Goal: Task Accomplishment & Management: Use online tool/utility

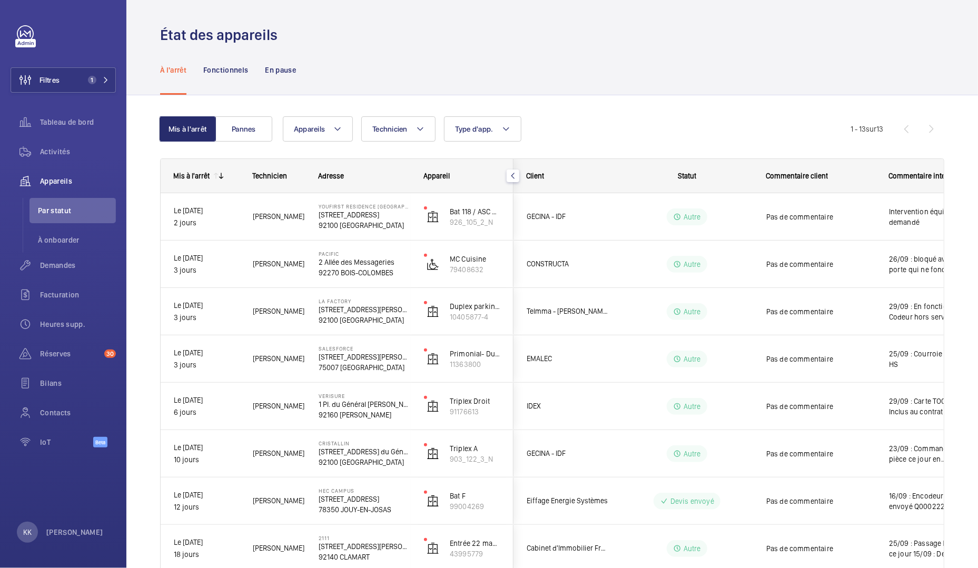
scroll to position [3, 0]
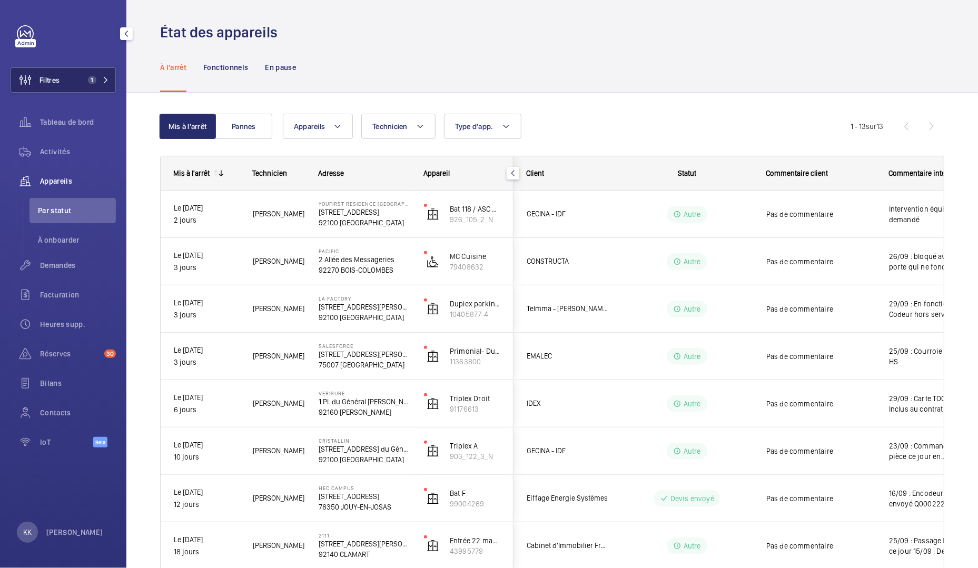
click at [59, 82] on span "Filtres" at bounding box center [49, 80] width 20 height 11
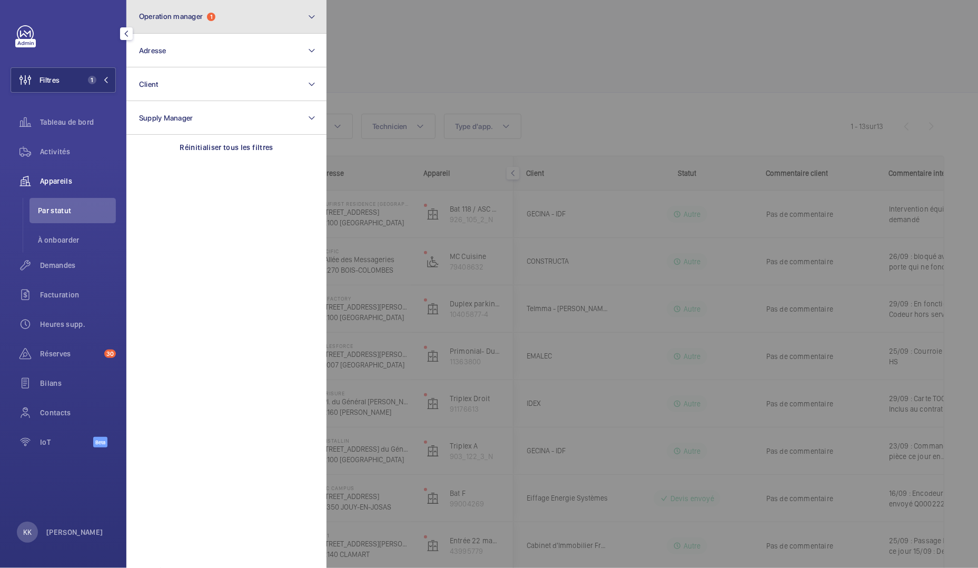
click at [192, 22] on button "Operation manager 1" at bounding box center [226, 17] width 200 height 34
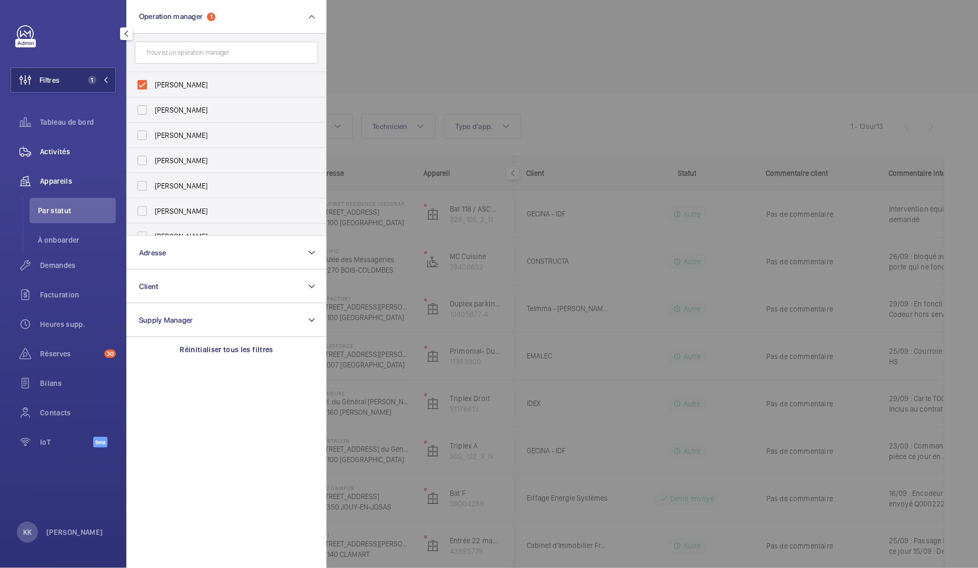
click at [63, 153] on span "Activités" at bounding box center [78, 151] width 76 height 11
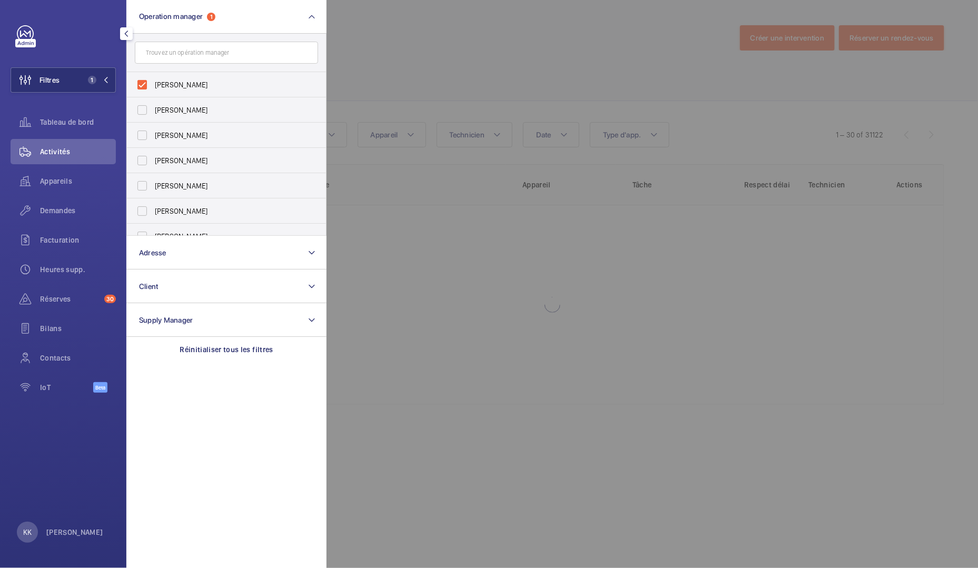
click at [415, 61] on div at bounding box center [816, 284] width 978 height 568
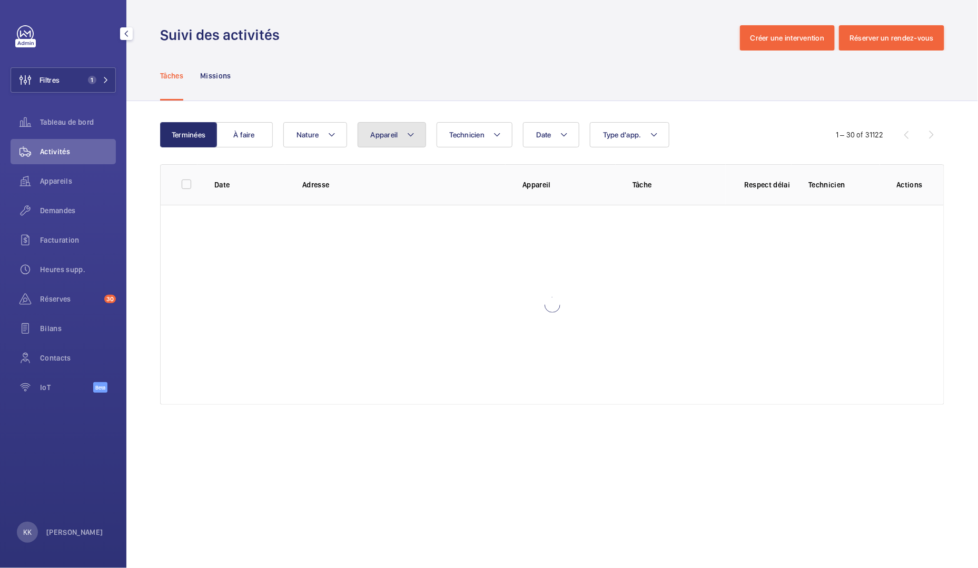
click at [390, 133] on span "Appareil" at bounding box center [384, 135] width 27 height 8
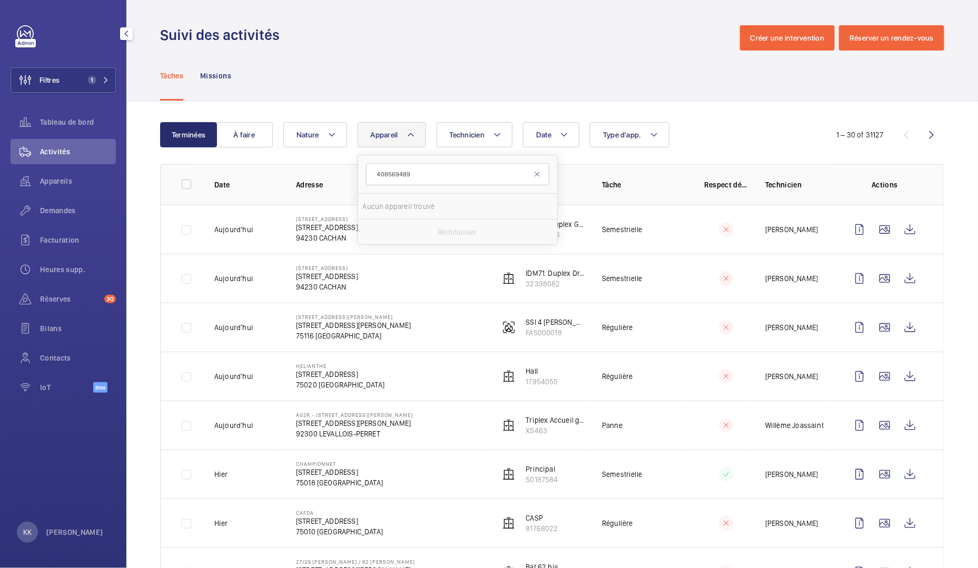
click at [374, 174] on input "408569489" at bounding box center [457, 174] width 183 height 22
type input "408569489"
drag, startPoint x: 419, startPoint y: 174, endPoint x: 320, endPoint y: 185, distance: 99.6
click at [61, 86] on button "Filtres 1" at bounding box center [63, 79] width 105 height 25
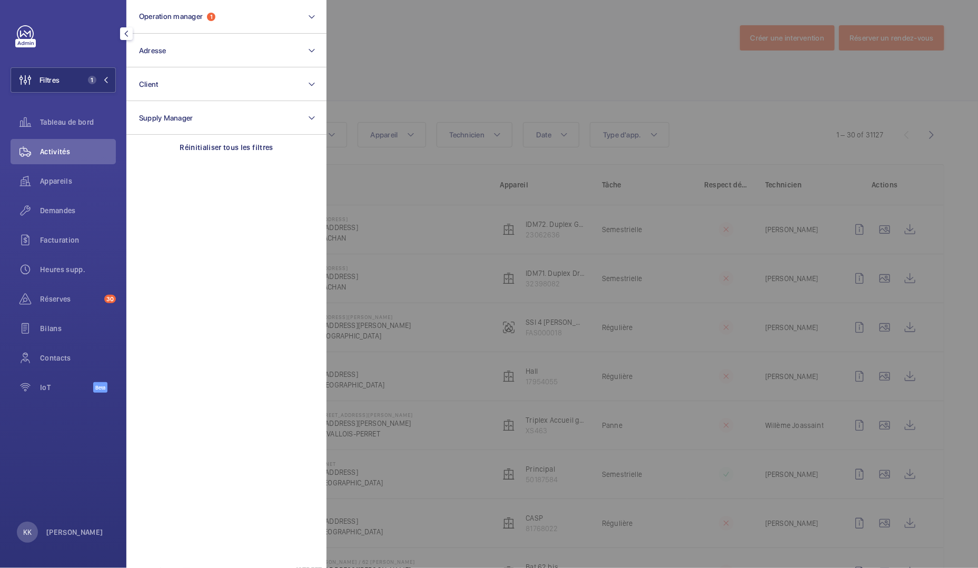
click at [383, 61] on div at bounding box center [816, 284] width 978 height 568
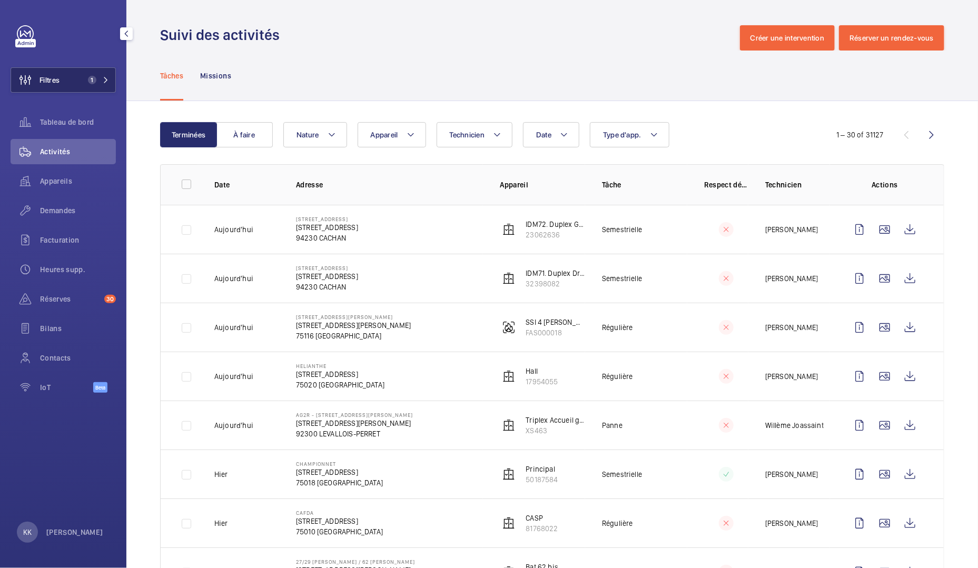
click at [41, 77] on span "Filtres" at bounding box center [49, 80] width 20 height 11
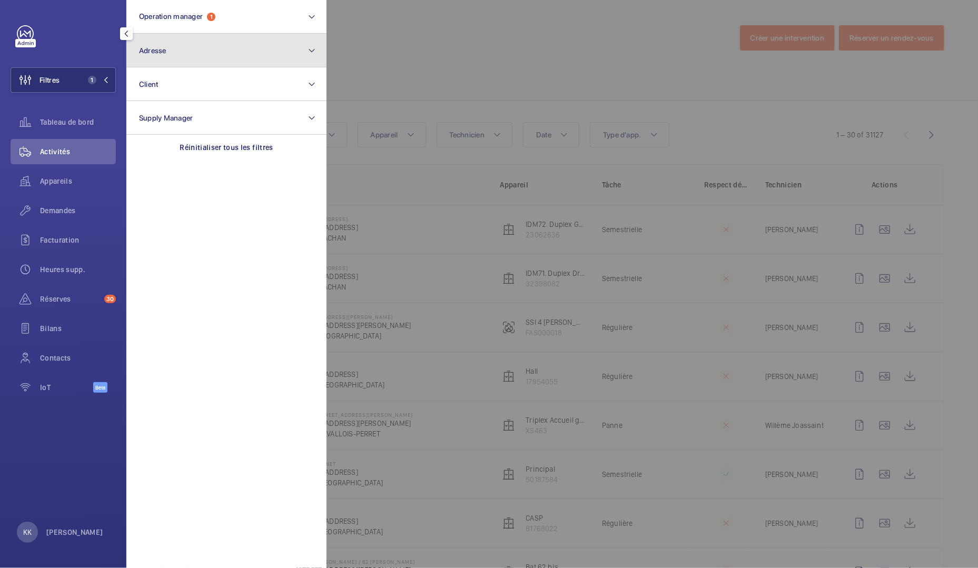
click at [204, 56] on button "Adresse" at bounding box center [226, 51] width 200 height 34
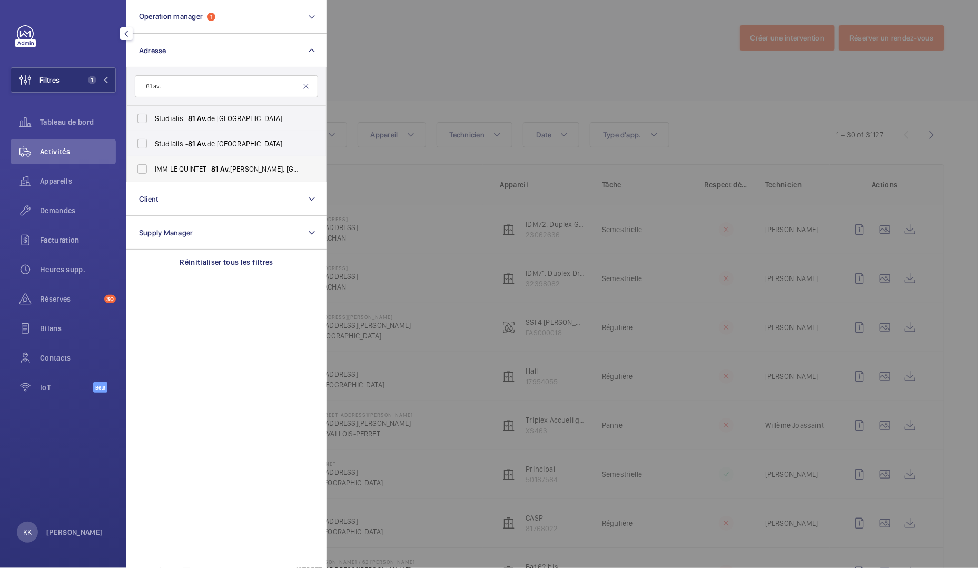
type input "81 av."
click at [173, 168] on span "IMM LE QUINTET - 81 Av. Édouard Vaillant, BOULOGNE-BILLANCOURT 92100" at bounding box center [227, 169] width 145 height 11
click at [153, 168] on input "IMM LE QUINTET - 81 Av. Édouard Vaillant, BOULOGNE-BILLANCOURT 92100" at bounding box center [142, 169] width 21 height 21
checkbox input "true"
click at [358, 83] on div at bounding box center [816, 284] width 978 height 568
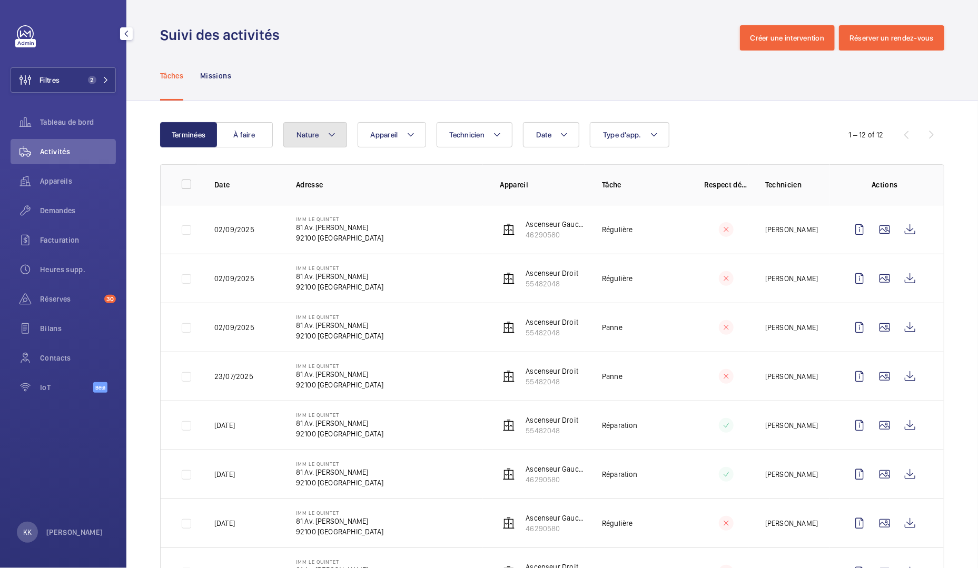
click at [332, 134] on mat-icon at bounding box center [332, 134] width 8 height 13
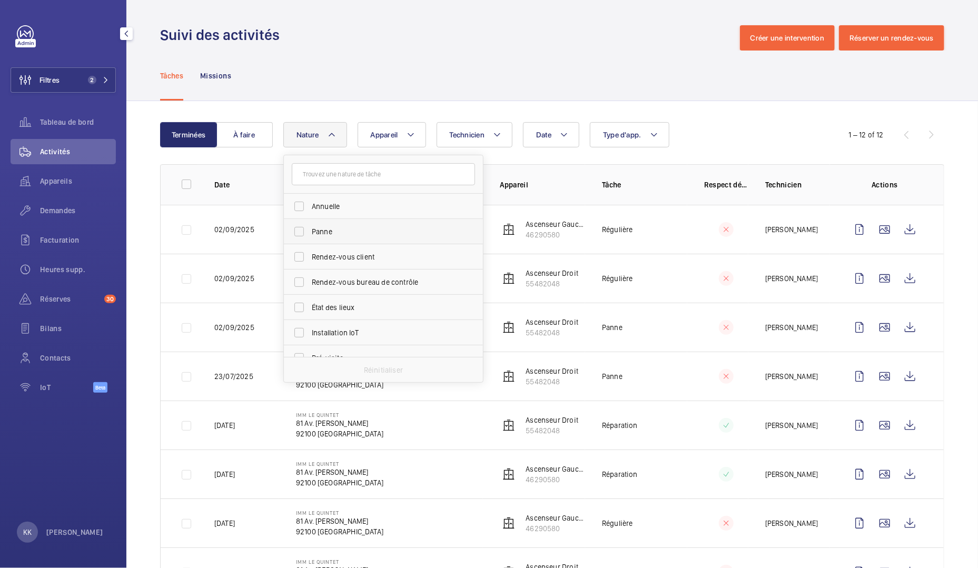
click at [334, 234] on span "Panne" at bounding box center [384, 231] width 145 height 11
click at [310, 234] on input "Panne" at bounding box center [299, 231] width 21 height 21
checkbox input "true"
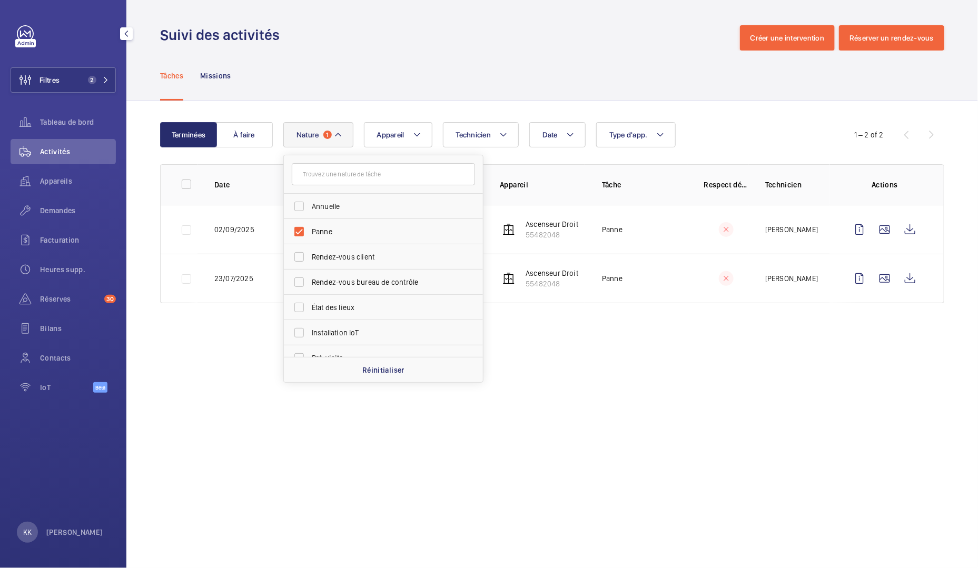
click at [381, 93] on div "Tâches Missions" at bounding box center [552, 76] width 784 height 50
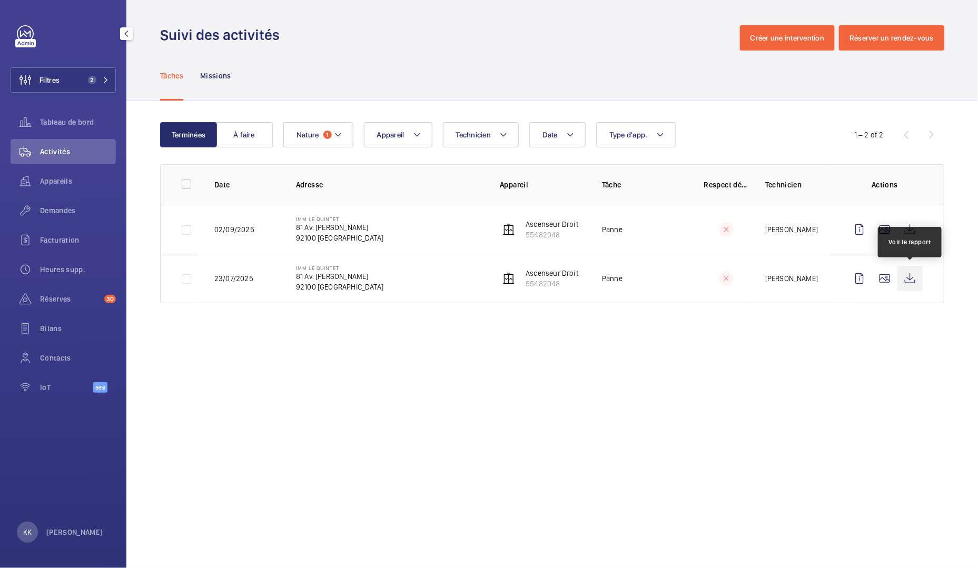
click at [911, 283] on wm-front-icon-button at bounding box center [909, 278] width 25 height 25
click at [910, 236] on wm-front-icon-button at bounding box center [909, 229] width 25 height 25
click at [315, 132] on span "Nature" at bounding box center [307, 135] width 23 height 8
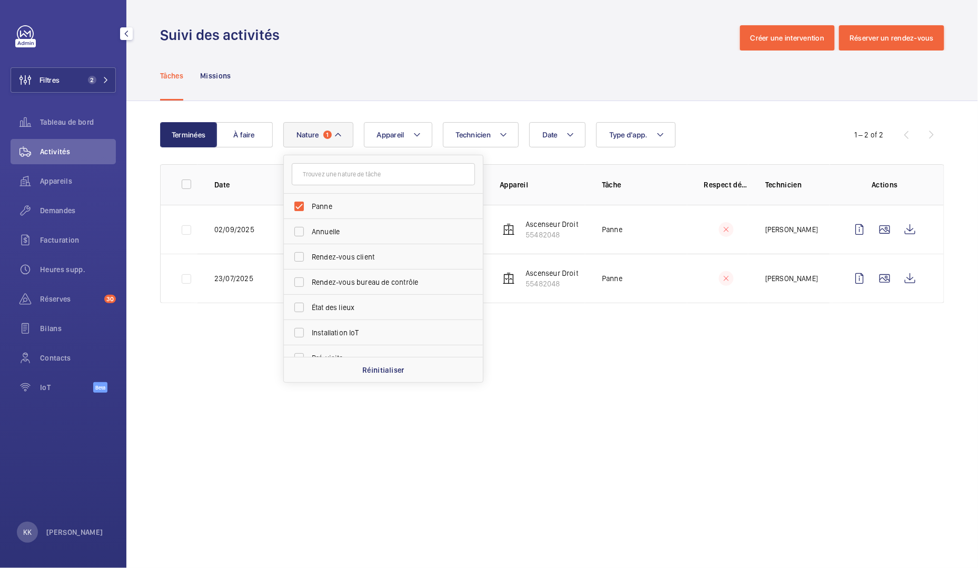
click at [486, 24] on wm-front-admin-header "Suivi des activités Créer une intervention Réserver un rendez-vous" at bounding box center [552, 25] width 852 height 51
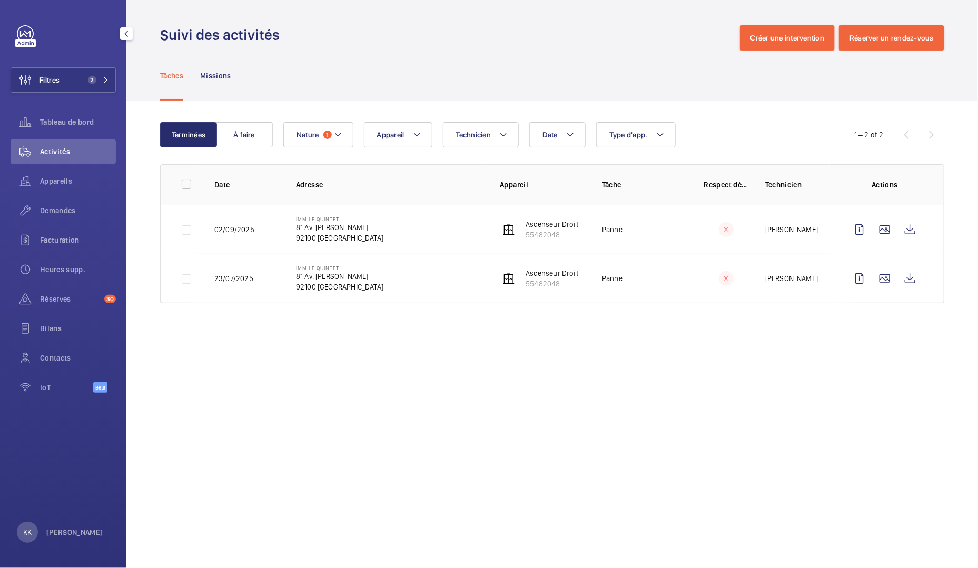
drag, startPoint x: 306, startPoint y: 222, endPoint x: 389, endPoint y: 246, distance: 86.0
click at [389, 246] on td "IMM LE QUINTET 81 Av. Édouard Vaillant 92100 BOULOGNE-BILLANCOURT" at bounding box center [381, 229] width 204 height 49
click at [403, 240] on td "IMM LE QUINTET 81 Av. Édouard Vaillant 92100 BOULOGNE-BILLANCOURT" at bounding box center [381, 229] width 204 height 49
drag, startPoint x: 403, startPoint y: 239, endPoint x: 292, endPoint y: 220, distance: 113.2
click at [292, 220] on td "IMM LE QUINTET 81 Av. Édouard Vaillant 92100 BOULOGNE-BILLANCOURT" at bounding box center [381, 229] width 204 height 49
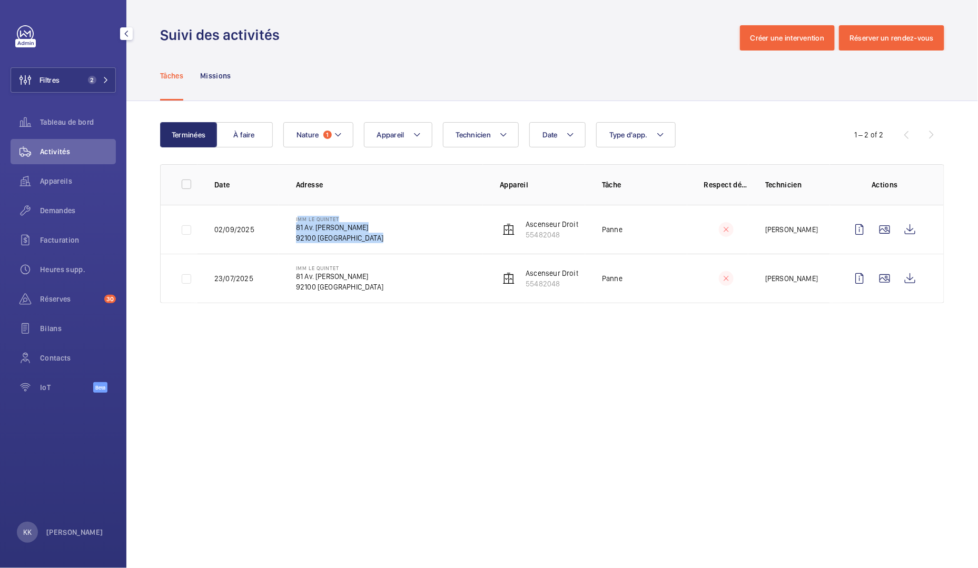
click at [292, 219] on td "IMM LE QUINTET 81 Av. Édouard Vaillant 92100 BOULOGNE-BILLANCOURT" at bounding box center [381, 229] width 204 height 49
drag, startPoint x: 292, startPoint y: 219, endPoint x: 432, endPoint y: 245, distance: 142.1
click at [432, 245] on td "IMM LE QUINTET 81 Av. Édouard Vaillant 92100 BOULOGNE-BILLANCOURT" at bounding box center [381, 229] width 204 height 49
click at [410, 283] on td "IMM LE QUINTET 81 Av. Édouard Vaillant 92100 BOULOGNE-BILLANCOURT" at bounding box center [381, 279] width 204 height 50
drag, startPoint x: 409, startPoint y: 283, endPoint x: 292, endPoint y: 266, distance: 117.5
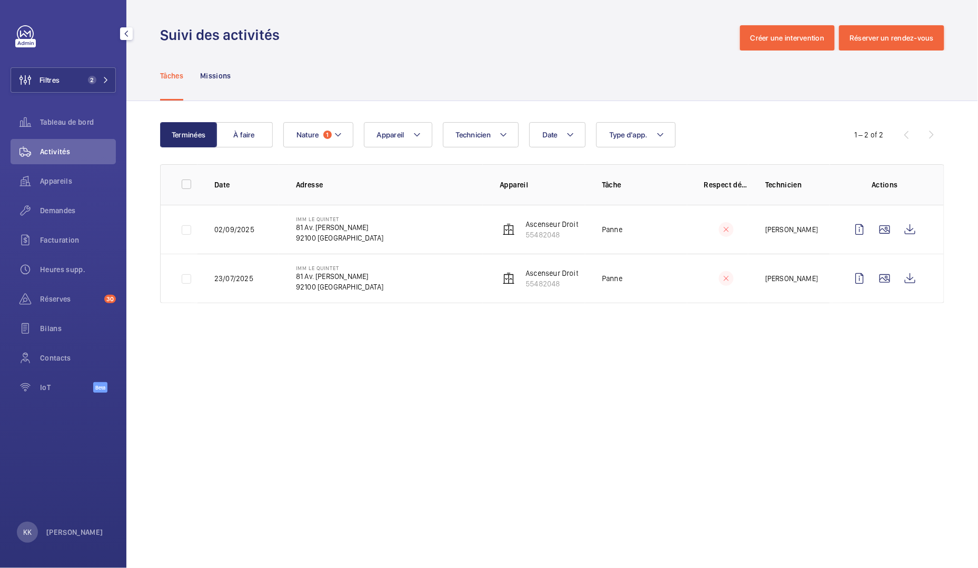
click at [292, 266] on td "IMM LE QUINTET 81 Av. Édouard Vaillant 92100 BOULOGNE-BILLANCOURT" at bounding box center [381, 279] width 204 height 50
drag, startPoint x: 292, startPoint y: 266, endPoint x: 407, endPoint y: 297, distance: 118.3
click at [407, 297] on td "IMM LE QUINTET 81 Av. Édouard Vaillant 92100 BOULOGNE-BILLANCOURT" at bounding box center [381, 279] width 204 height 50
click at [409, 290] on td "IMM LE QUINTET 81 Av. Édouard Vaillant 92100 BOULOGNE-BILLANCOURT" at bounding box center [381, 279] width 204 height 50
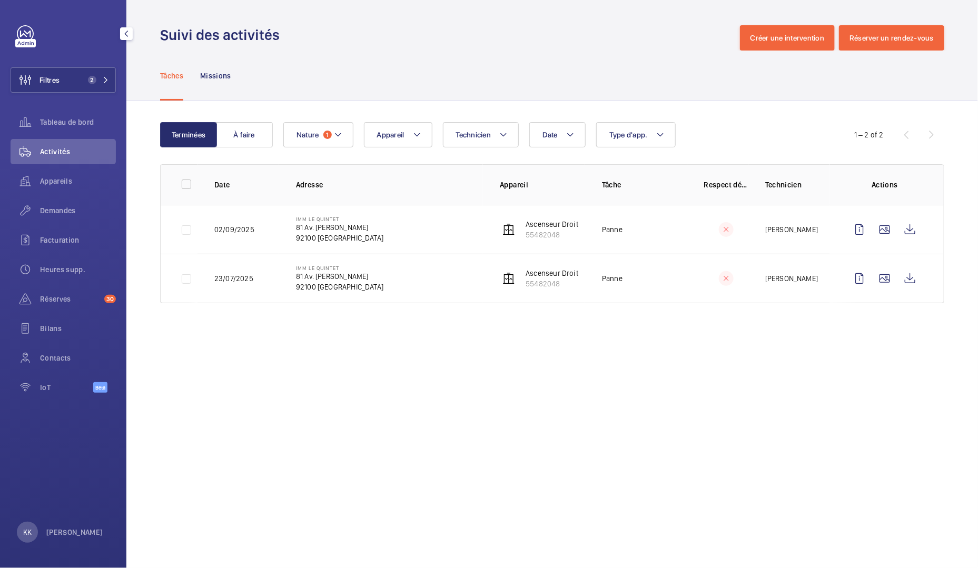
drag, startPoint x: 405, startPoint y: 286, endPoint x: 298, endPoint y: 265, distance: 109.4
click at [298, 265] on td "IMM LE QUINTET 81 Av. Édouard Vaillant 92100 BOULOGNE-BILLANCOURT" at bounding box center [381, 279] width 204 height 50
click at [291, 266] on td "IMM LE QUINTET 81 Av. Édouard Vaillant 92100 BOULOGNE-BILLANCOURT" at bounding box center [381, 279] width 204 height 50
drag, startPoint x: 291, startPoint y: 266, endPoint x: 398, endPoint y: 294, distance: 110.4
click at [398, 294] on td "IMM LE QUINTET 81 Av. Édouard Vaillant 92100 BOULOGNE-BILLANCOURT" at bounding box center [381, 279] width 204 height 50
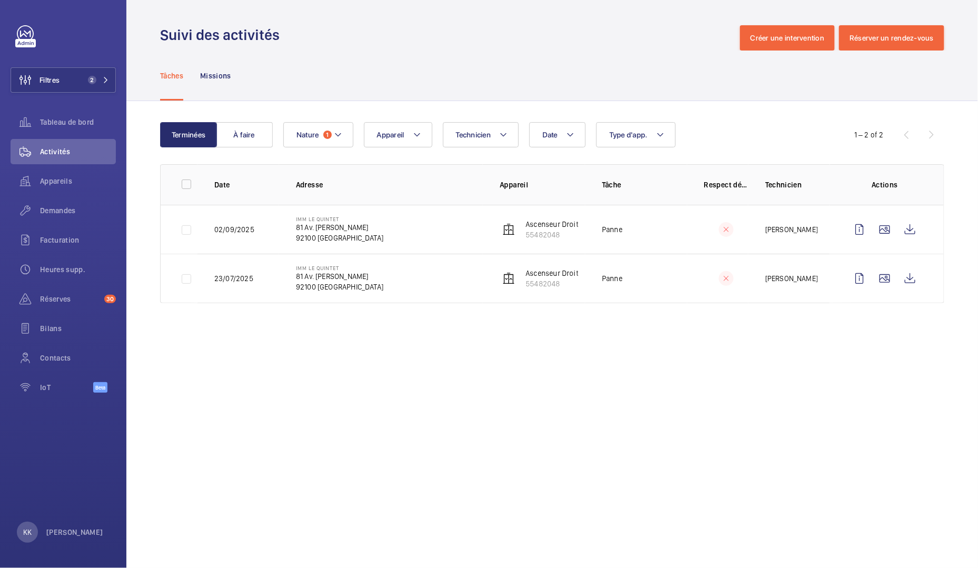
click at [369, 70] on div "Tâches Missions" at bounding box center [552, 76] width 784 height 50
